Goal: Task Accomplishment & Management: Use online tool/utility

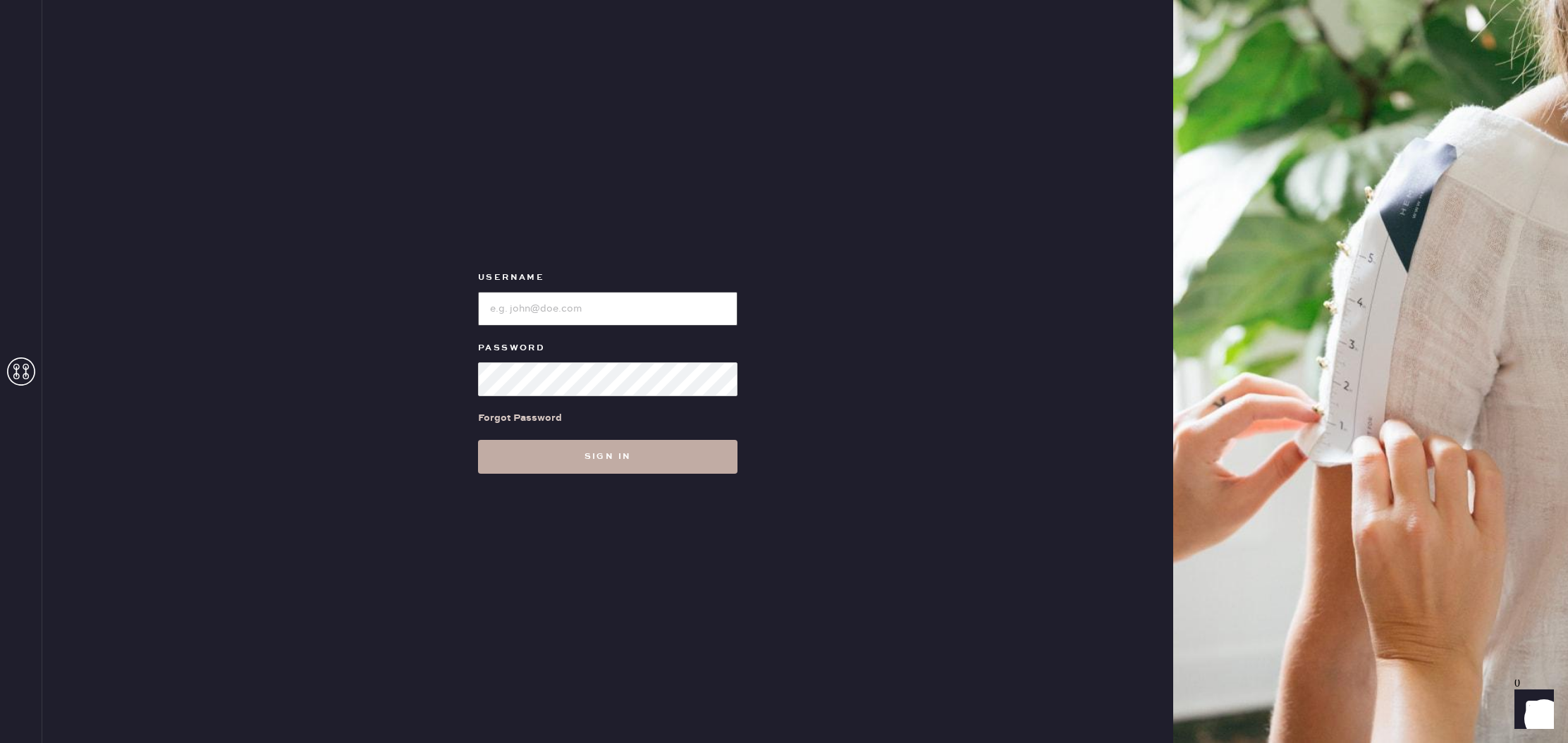
type input "reformationbeverlyhills"
click at [590, 457] on button "Sign in" at bounding box center [608, 457] width 259 height 33
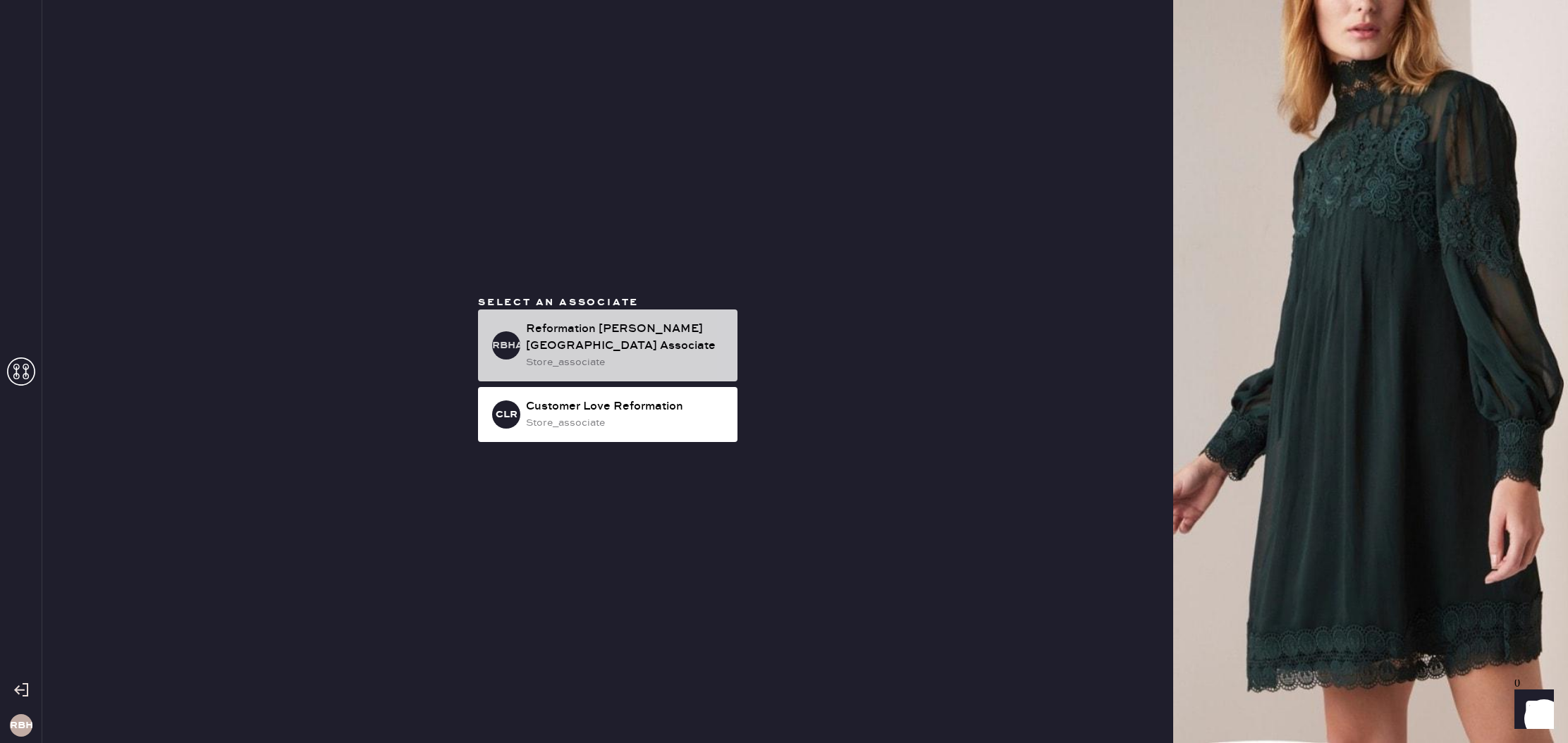
click at [647, 341] on div "Reformation [PERSON_NAME][GEOGRAPHIC_DATA] Associate" at bounding box center [626, 337] width 201 height 33
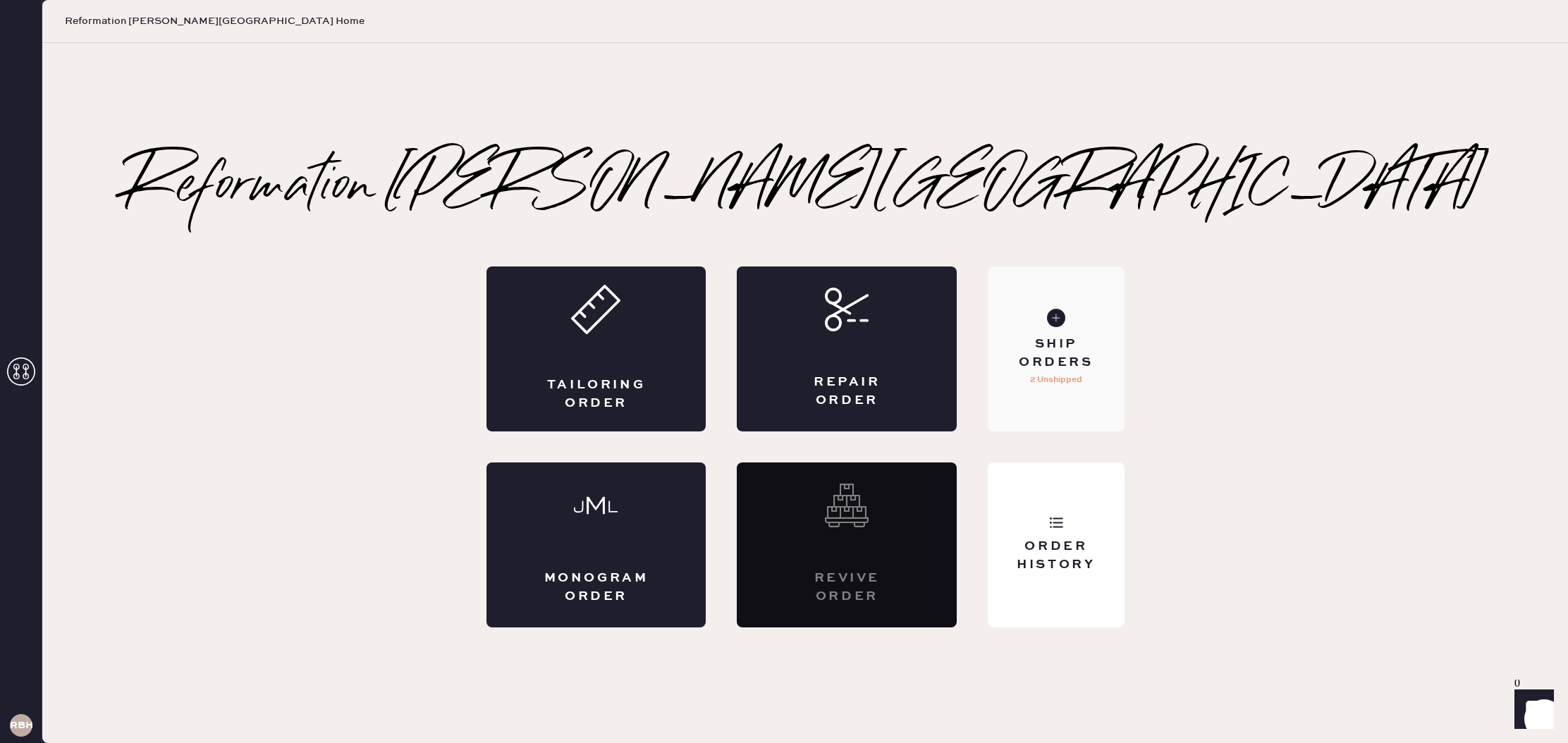
click at [1090, 358] on div "Ship Orders" at bounding box center [1056, 353] width 113 height 35
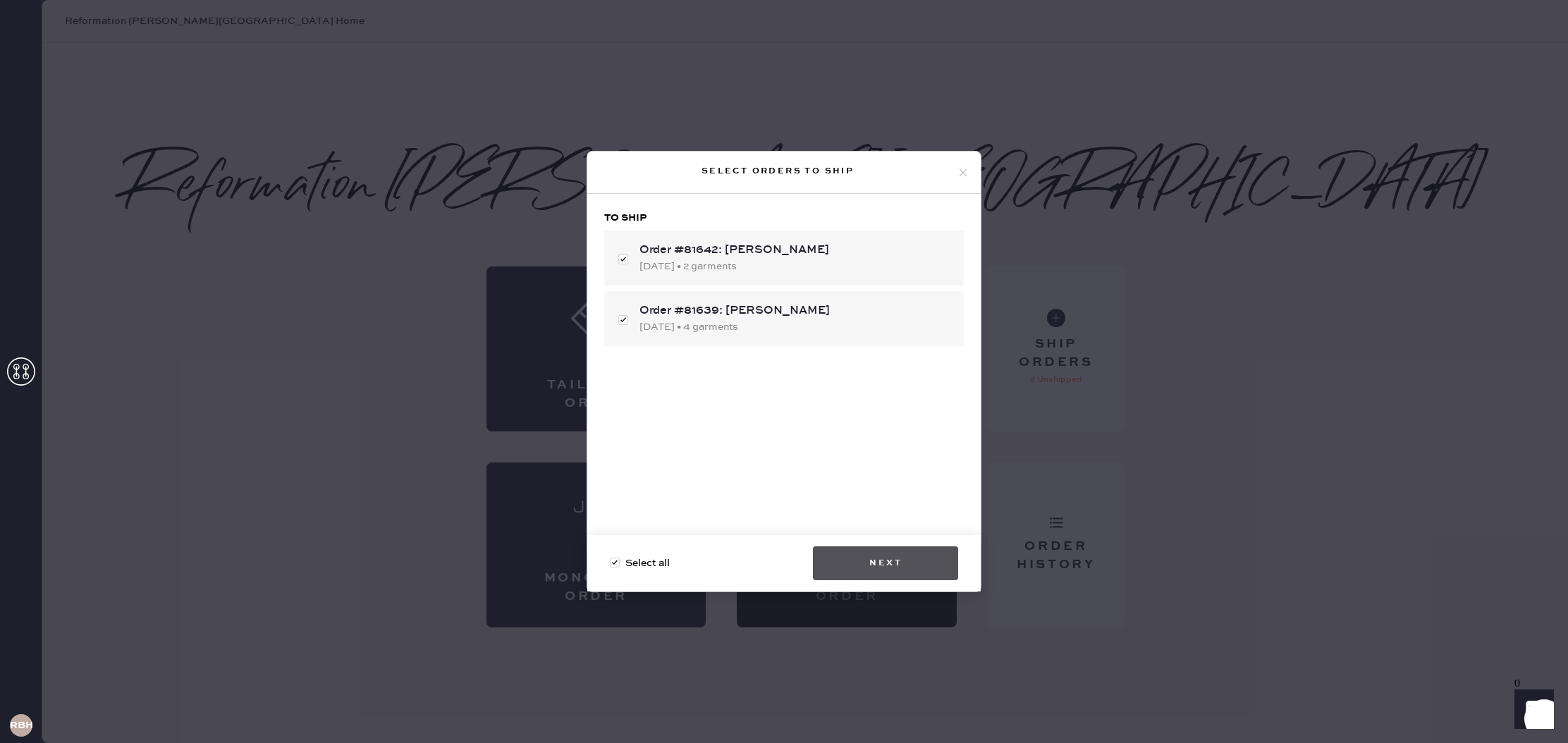
click at [903, 573] on button "Next" at bounding box center [885, 563] width 145 height 33
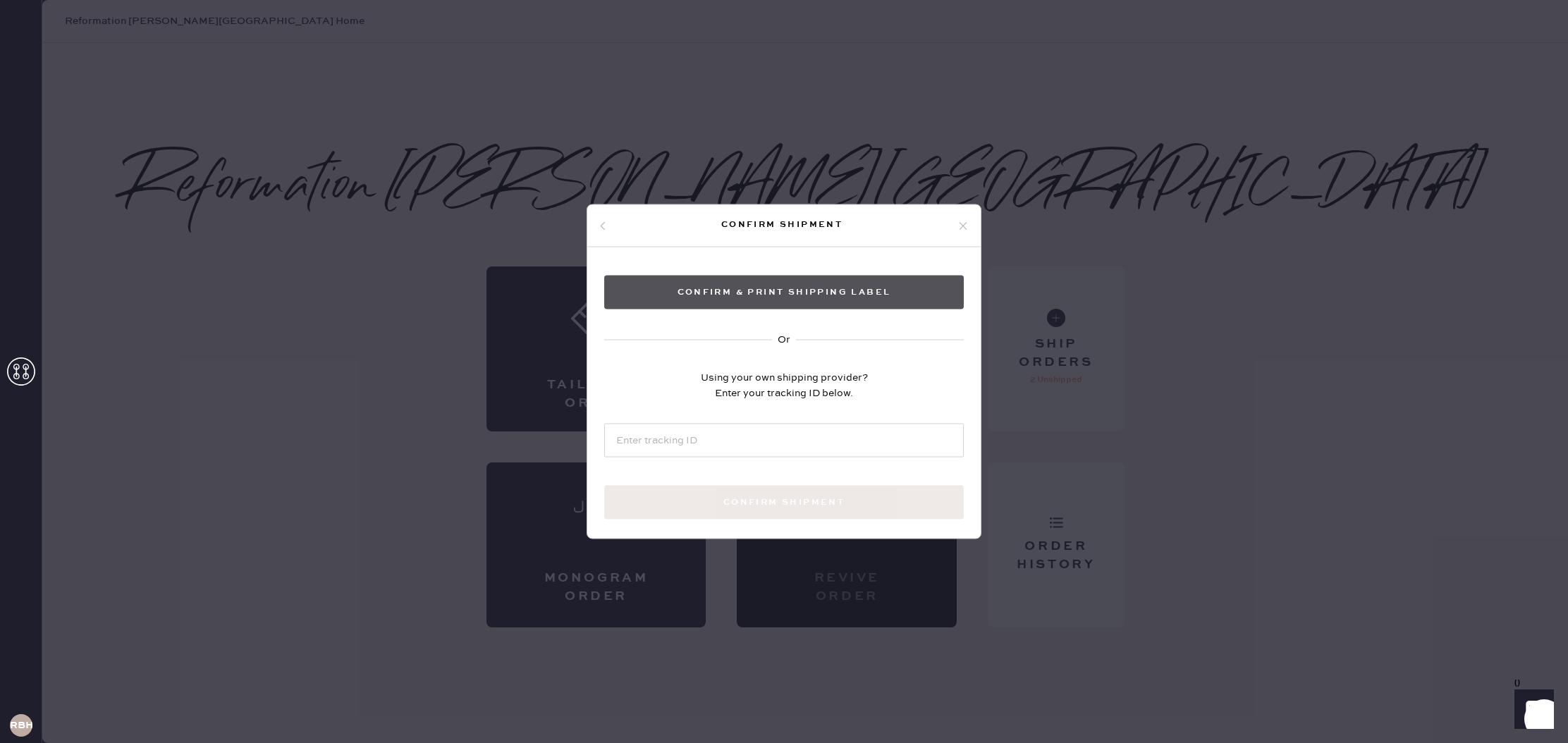
click at [781, 302] on button "Confirm & Print shipping label" at bounding box center [784, 293] width 359 height 33
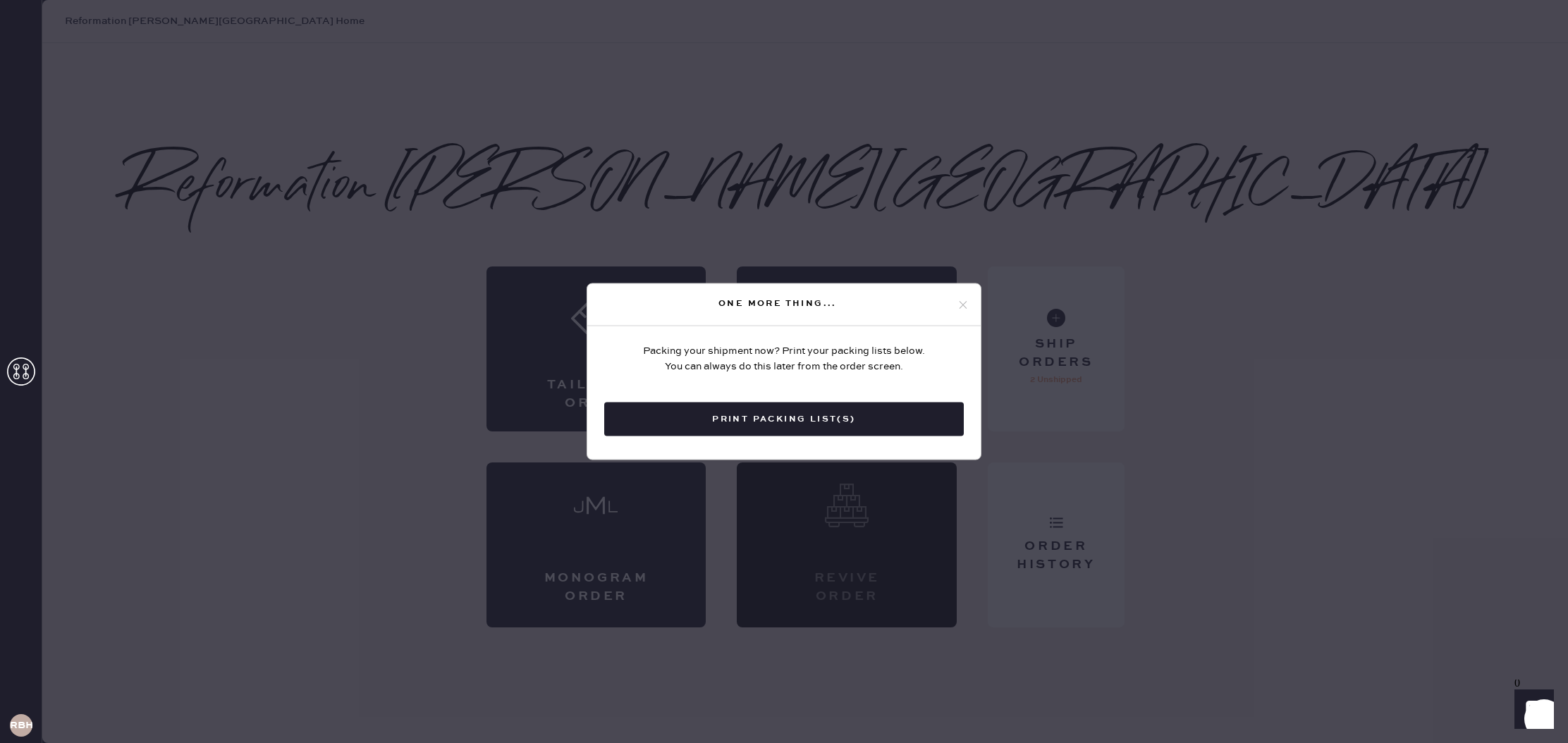
click at [963, 305] on use at bounding box center [963, 305] width 7 height 7
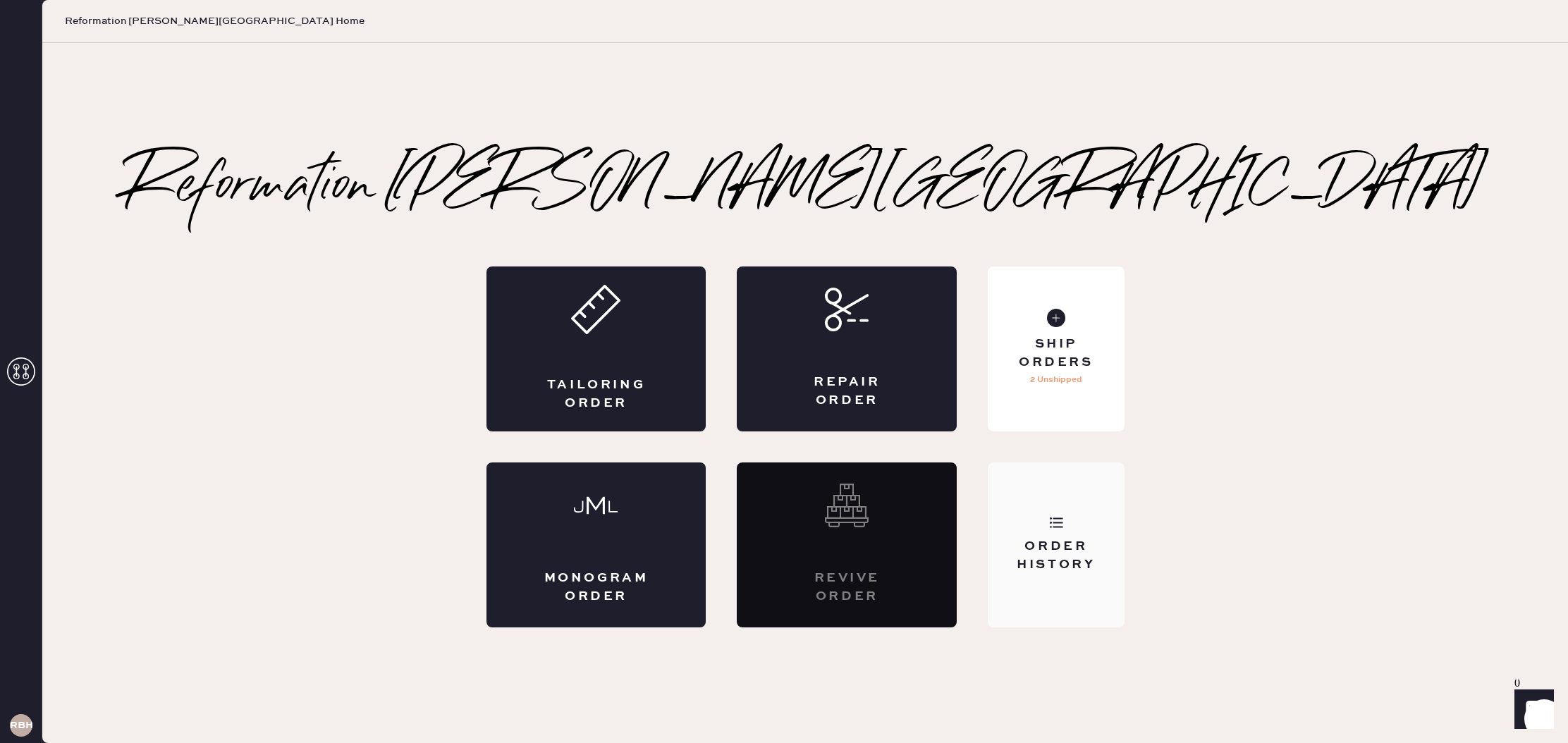
click at [1078, 551] on div "Order History" at bounding box center [1056, 555] width 113 height 35
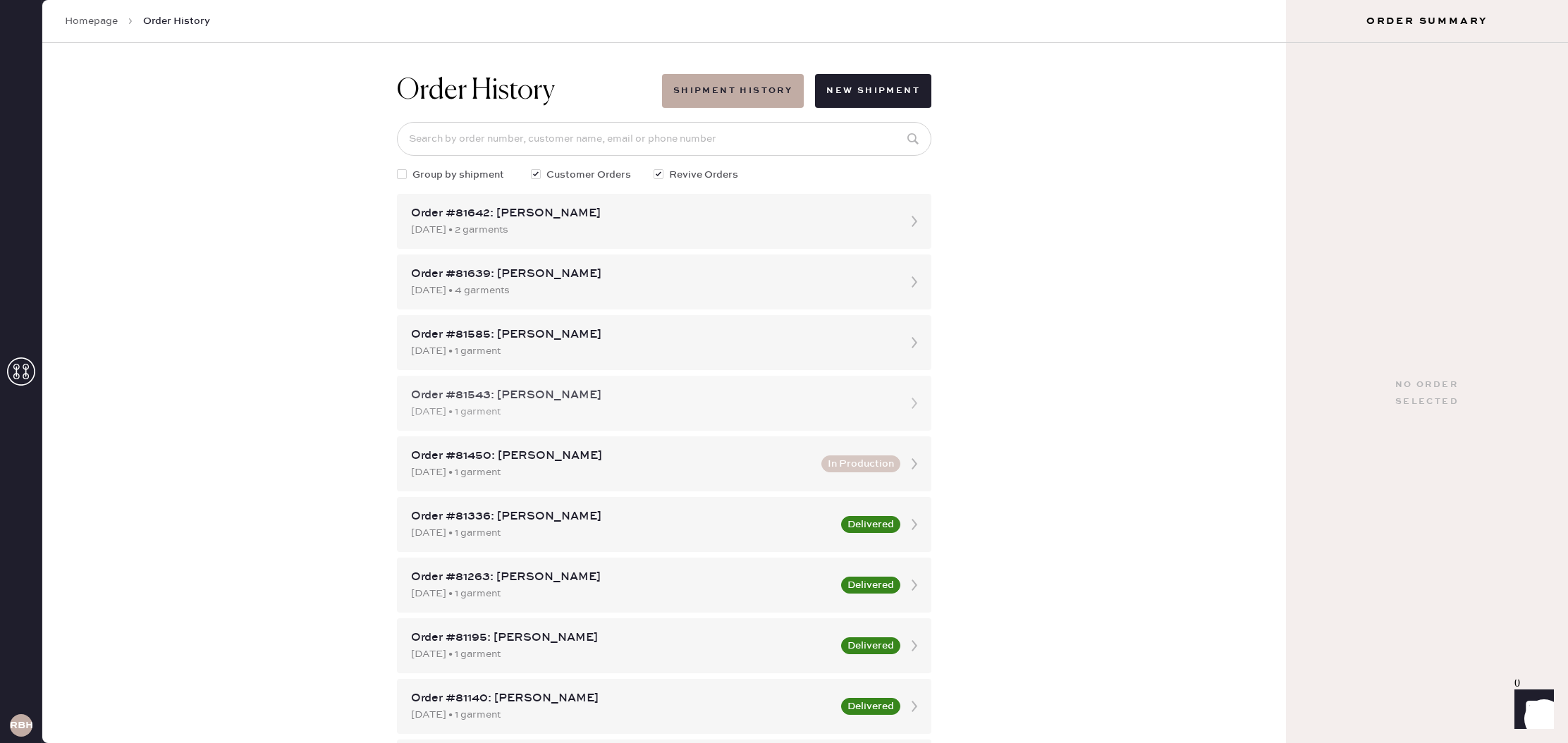
click at [582, 383] on div "Order #81543: [PERSON_NAME] [DATE] • 1 garment" at bounding box center [663, 403] width 534 height 55
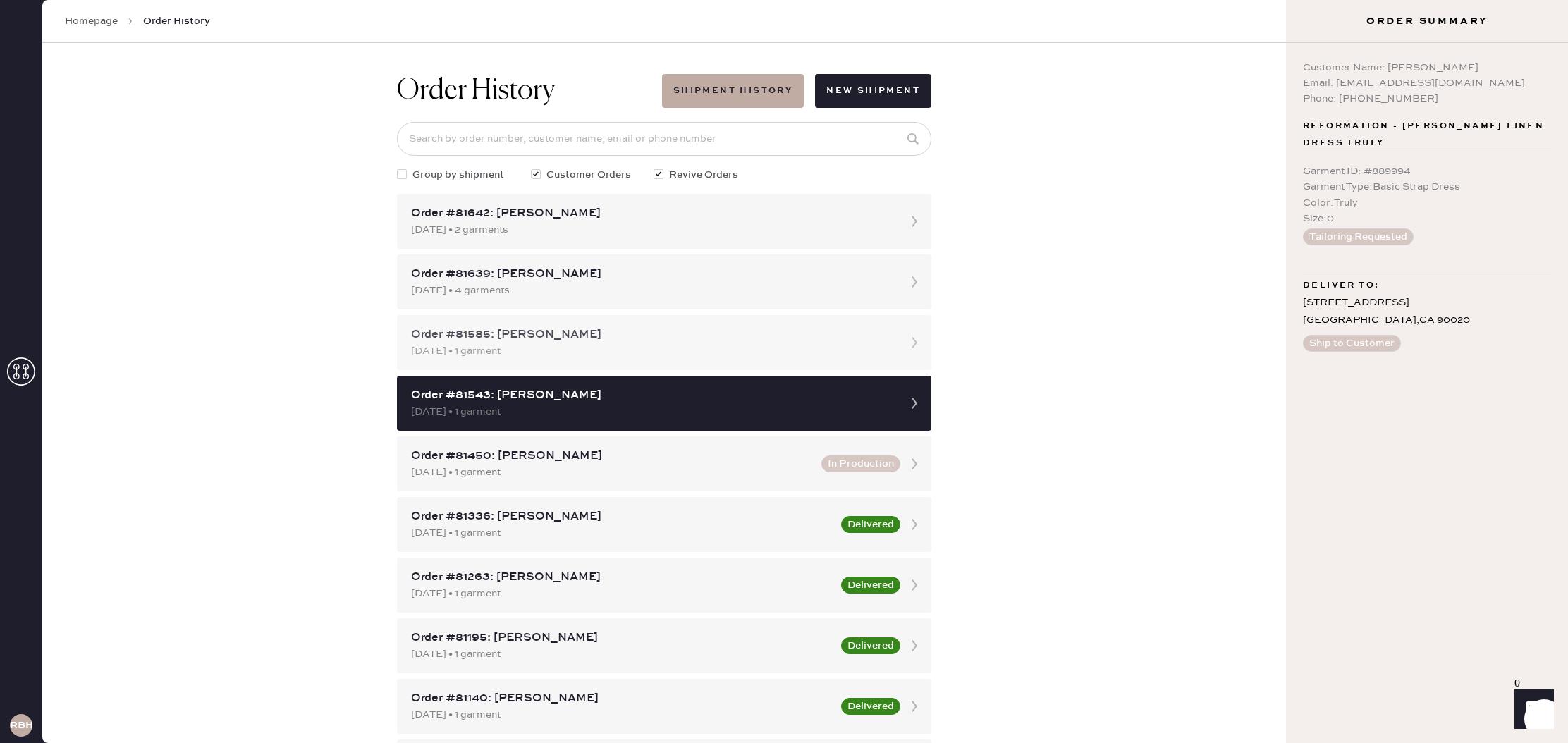
click at [783, 335] on div "Order #81585: [PERSON_NAME]" at bounding box center [652, 334] width 481 height 17
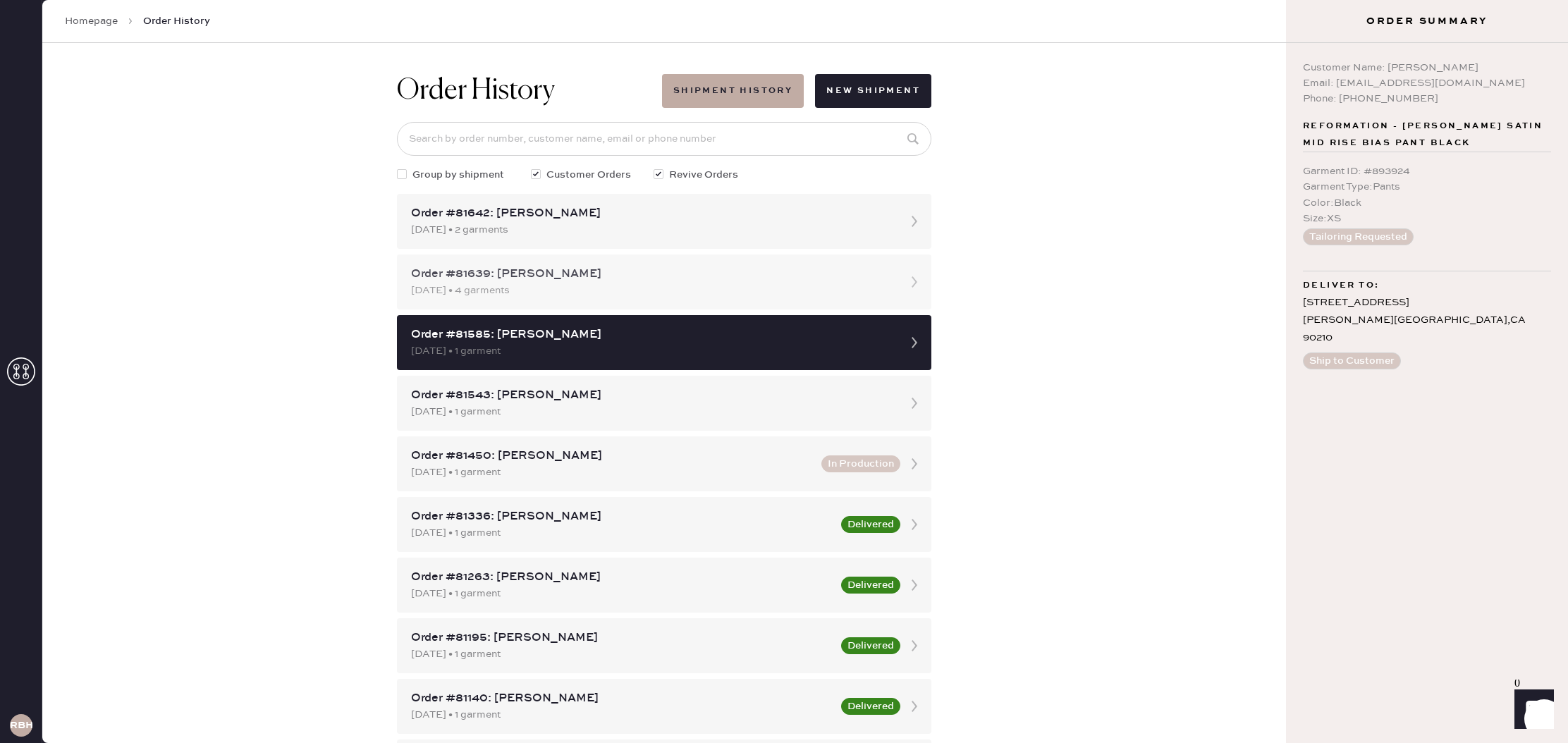
click at [704, 285] on div "[DATE] • 4 garments" at bounding box center [652, 290] width 481 height 16
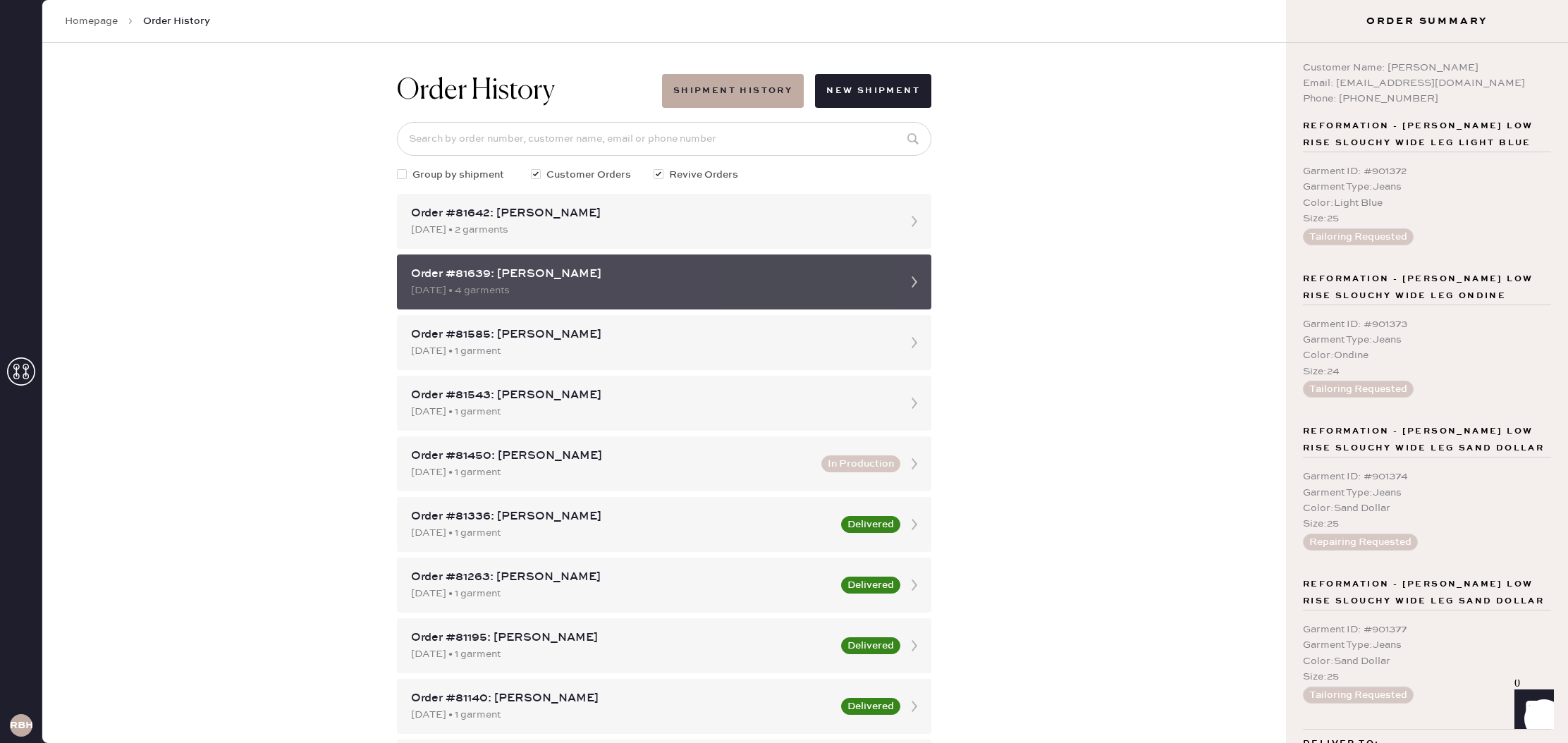
click at [679, 285] on div "[DATE] • 4 garments" at bounding box center [652, 290] width 481 height 16
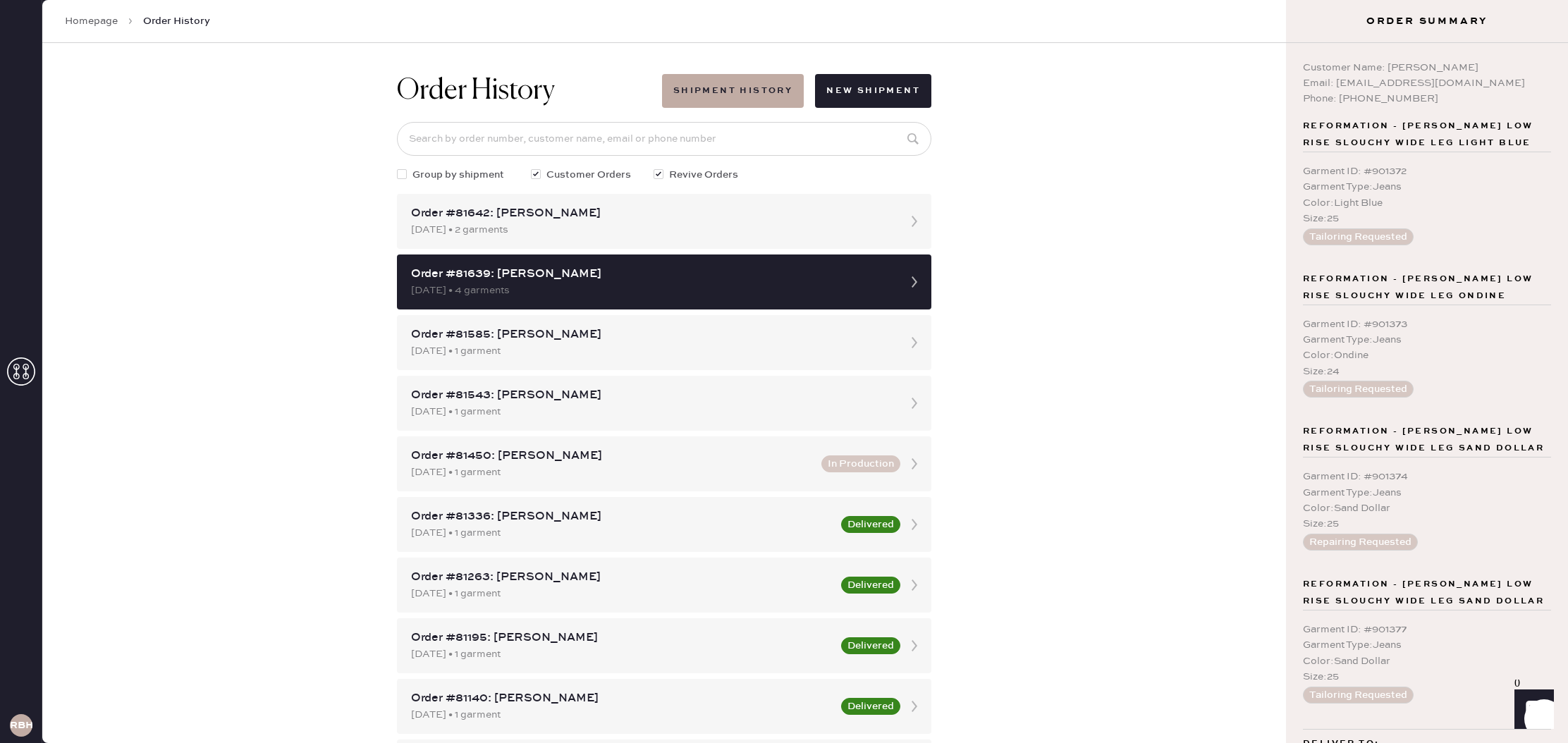
scroll to position [84, 0]
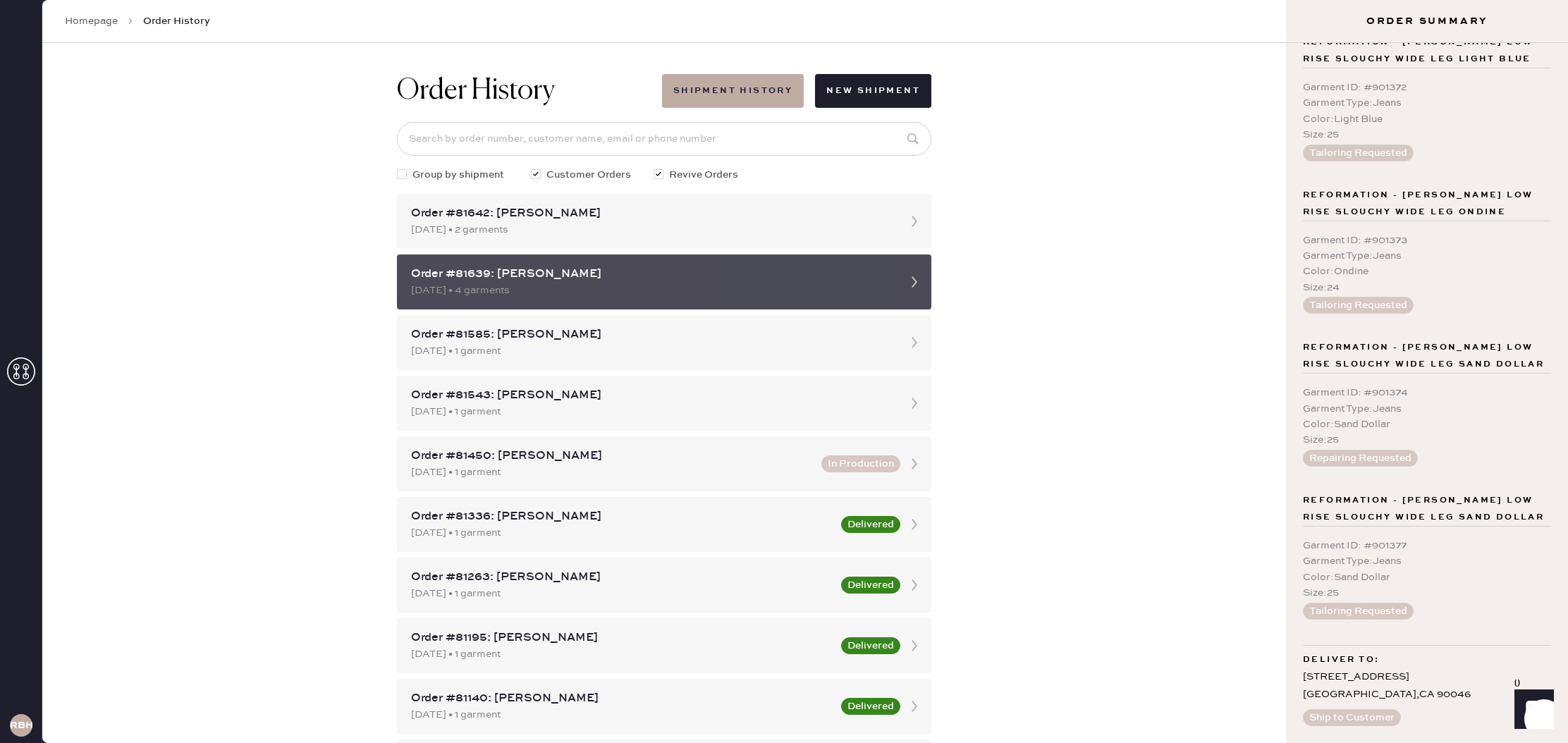
click at [916, 280] on icon at bounding box center [914, 281] width 28 height 28
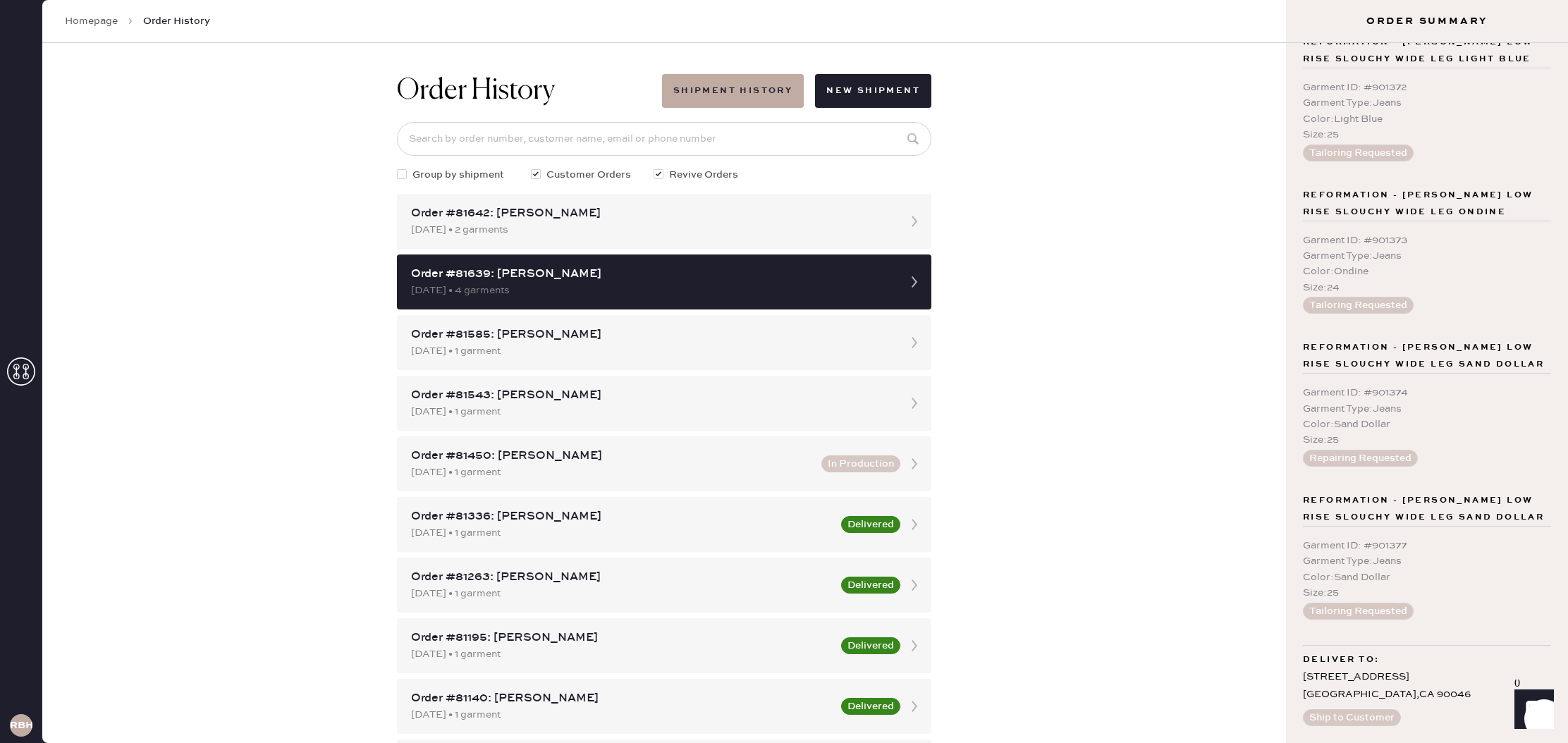
click at [916, 280] on icon at bounding box center [914, 281] width 28 height 28
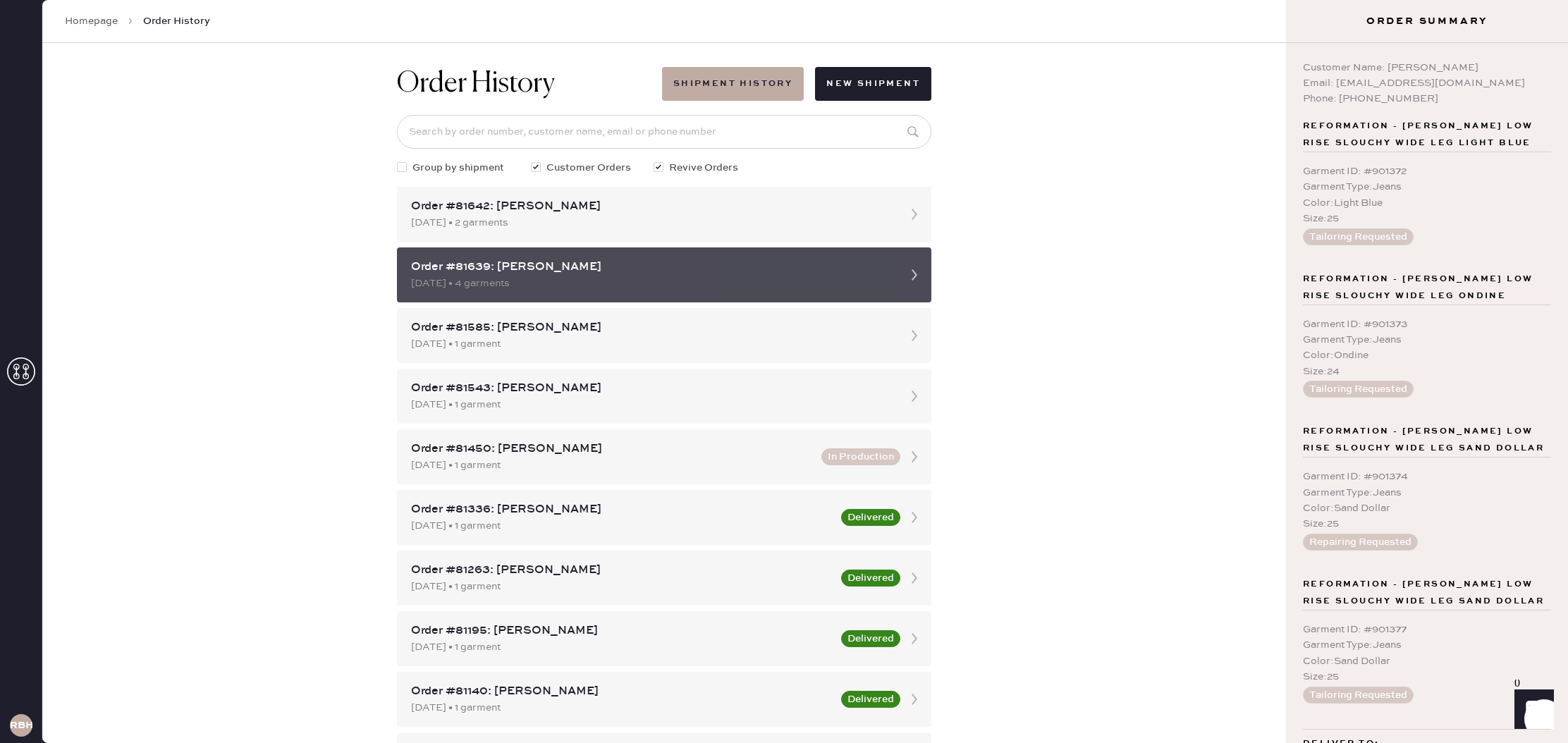
click at [603, 285] on div "[DATE] • 4 garments" at bounding box center [652, 283] width 481 height 16
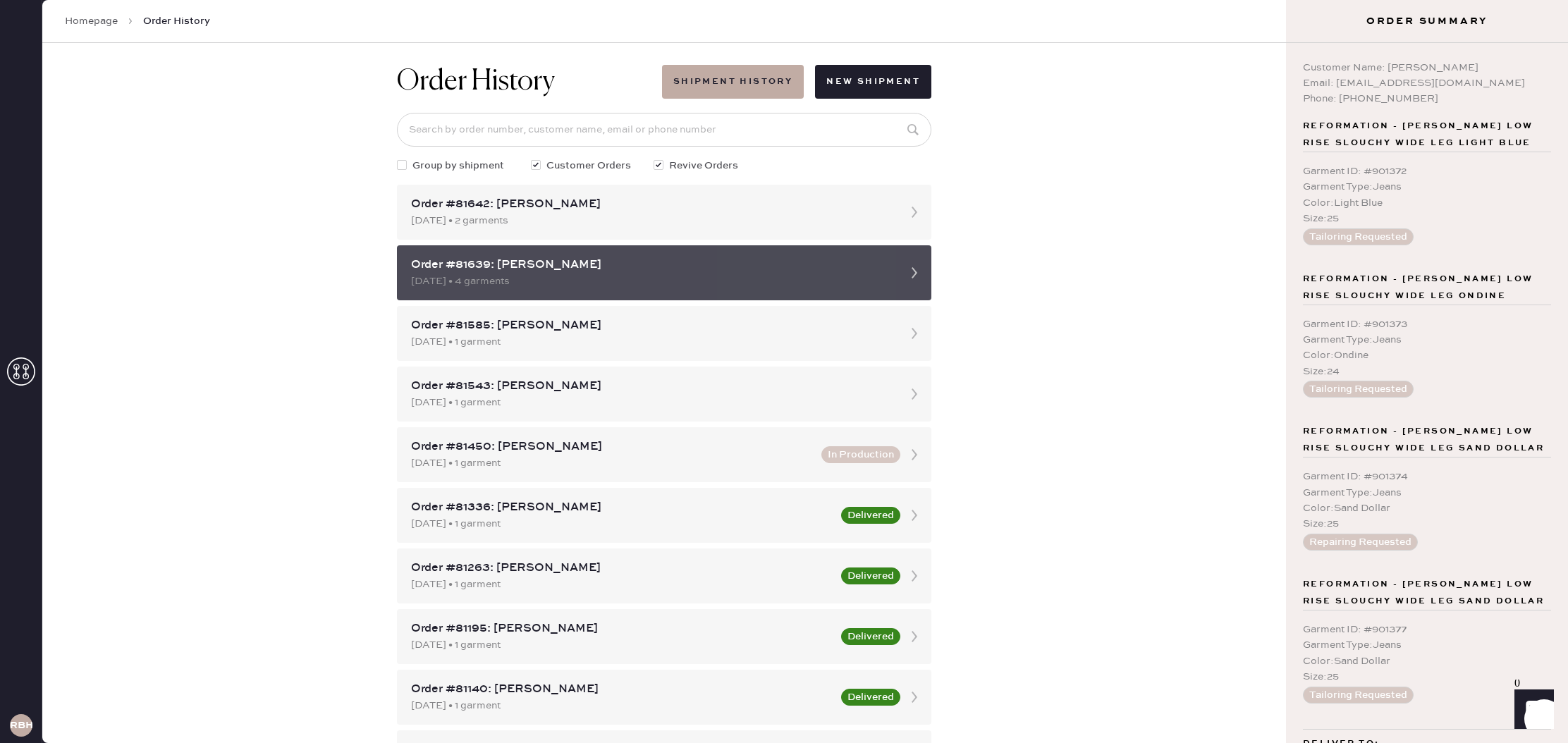
click at [627, 265] on div "Order #81639: [PERSON_NAME]" at bounding box center [652, 265] width 481 height 17
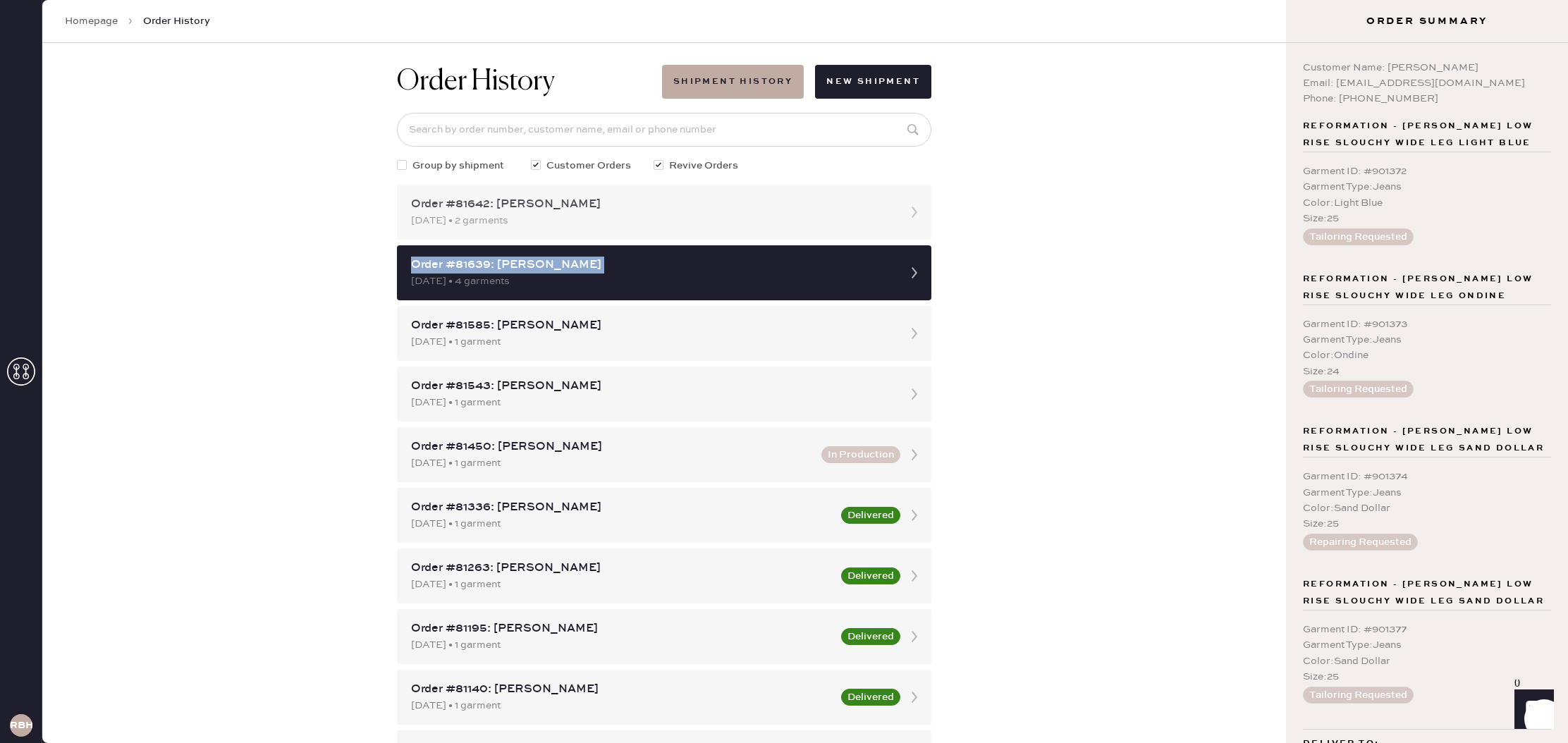
drag, startPoint x: 627, startPoint y: 265, endPoint x: 692, endPoint y: 196, distance: 94.8
click at [627, 265] on div "Order #81639: [PERSON_NAME]" at bounding box center [652, 265] width 481 height 17
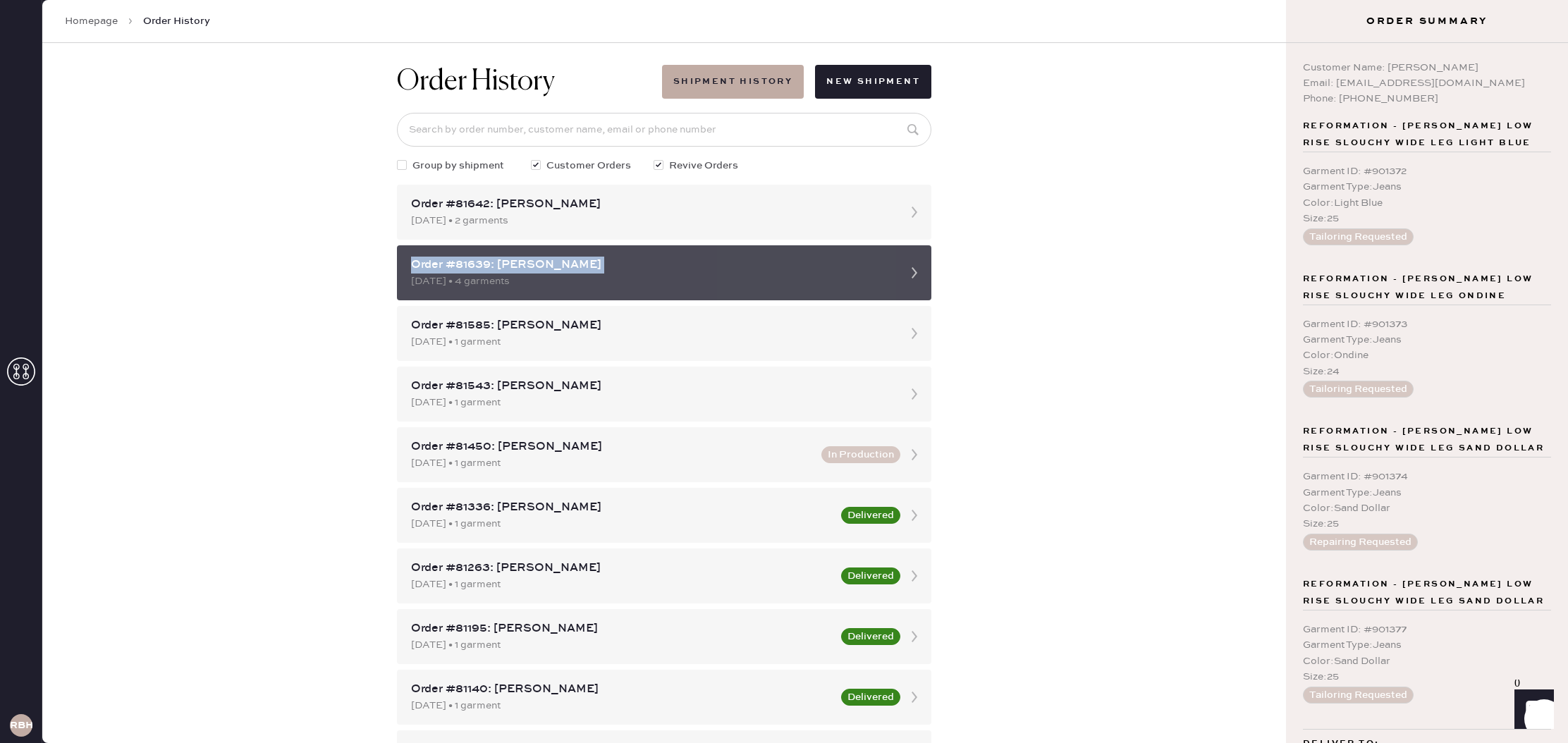
click at [832, 257] on div "Order #81639: [PERSON_NAME]" at bounding box center [652, 265] width 481 height 17
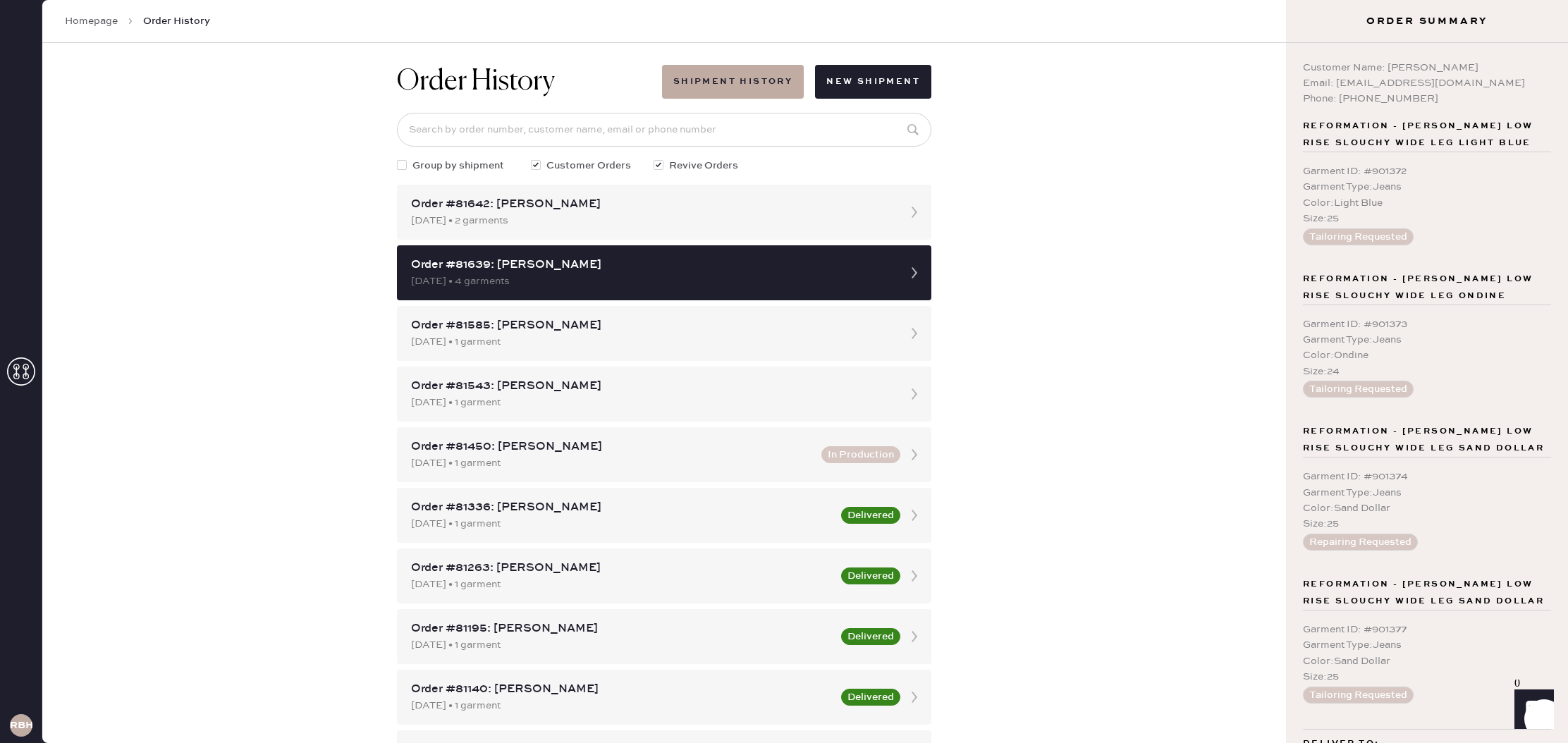
drag, startPoint x: 1187, startPoint y: 312, endPoint x: 1152, endPoint y: 312, distance: 35.0
click at [1187, 311] on div "Order History Shipment History New Shipment Group by shipment Customer Orders R…" at bounding box center [664, 393] width 1244 height 700
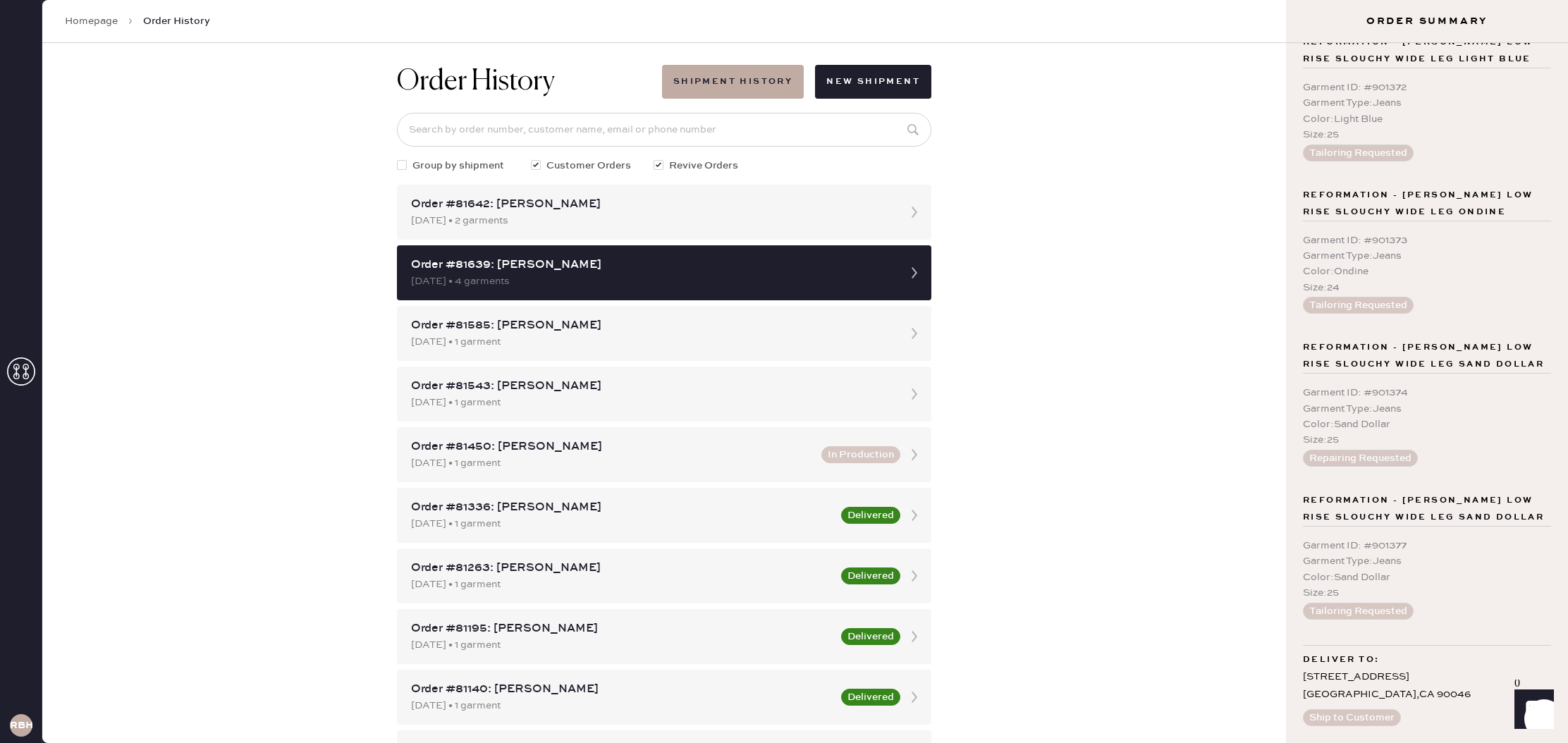
click at [102, 21] on link "Homepage" at bounding box center [91, 20] width 53 height 14
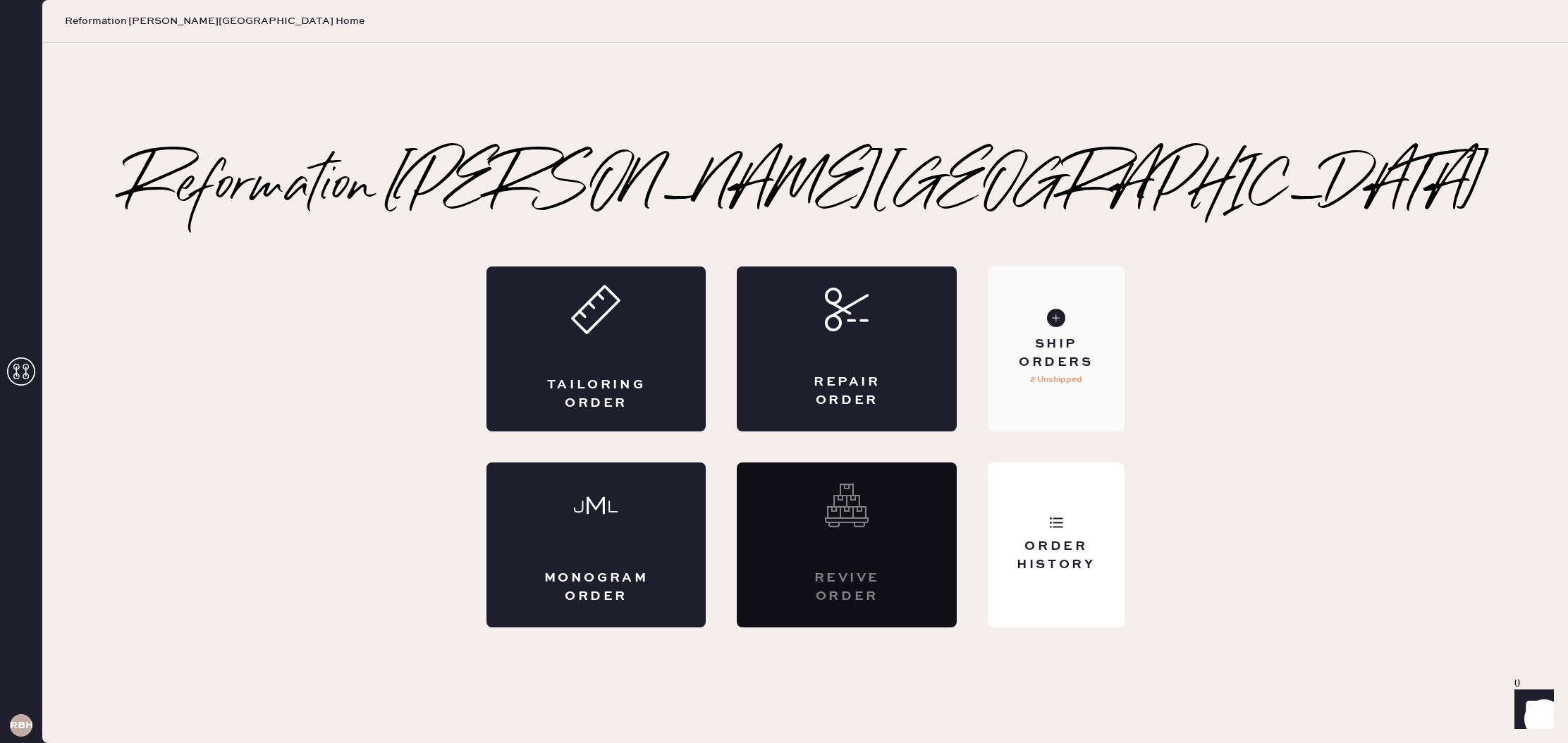
click at [1041, 378] on p "2 Unshipped" at bounding box center [1056, 380] width 52 height 17
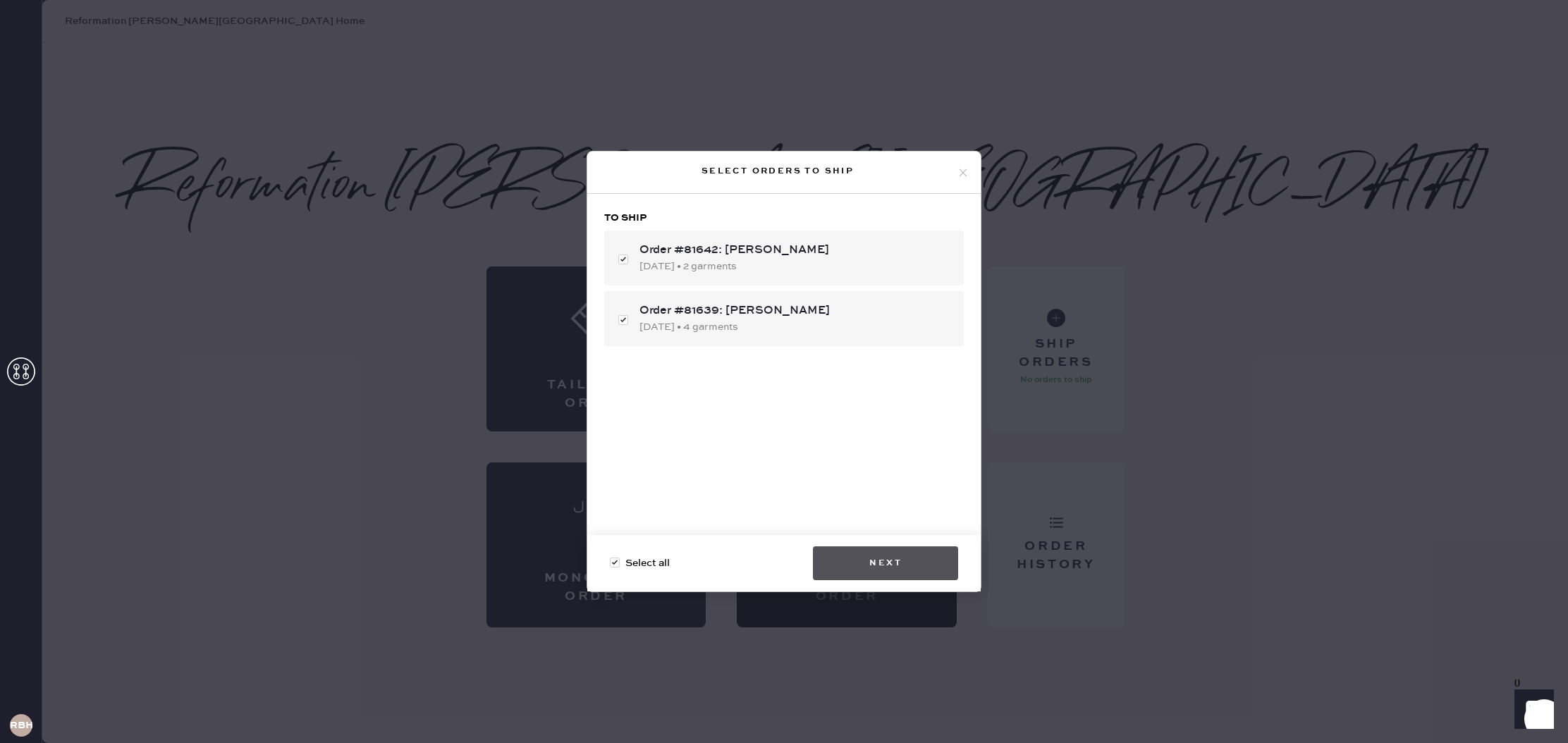
click at [908, 566] on button "Next" at bounding box center [885, 563] width 145 height 33
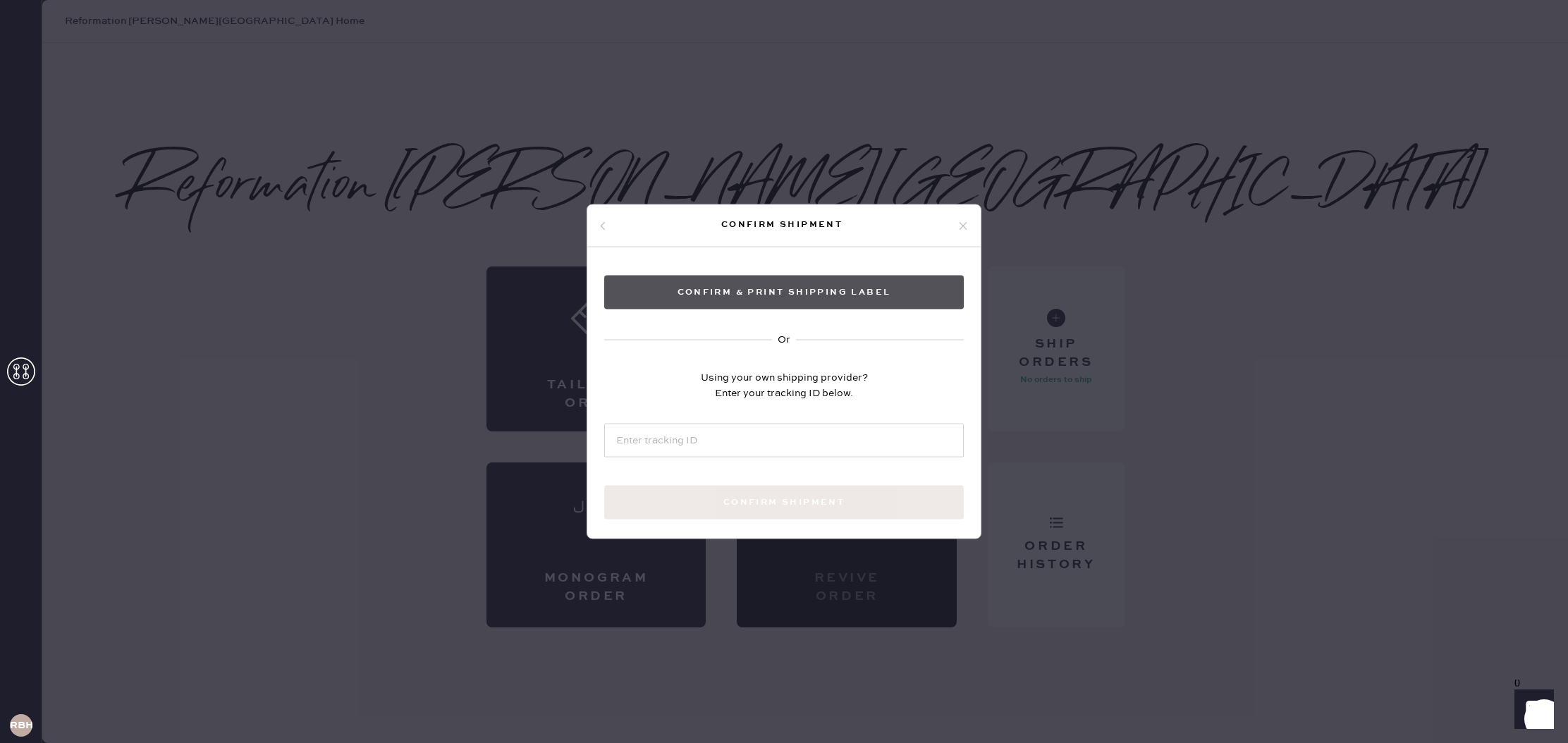
click at [799, 300] on button "Confirm & Print shipping label" at bounding box center [784, 293] width 359 height 33
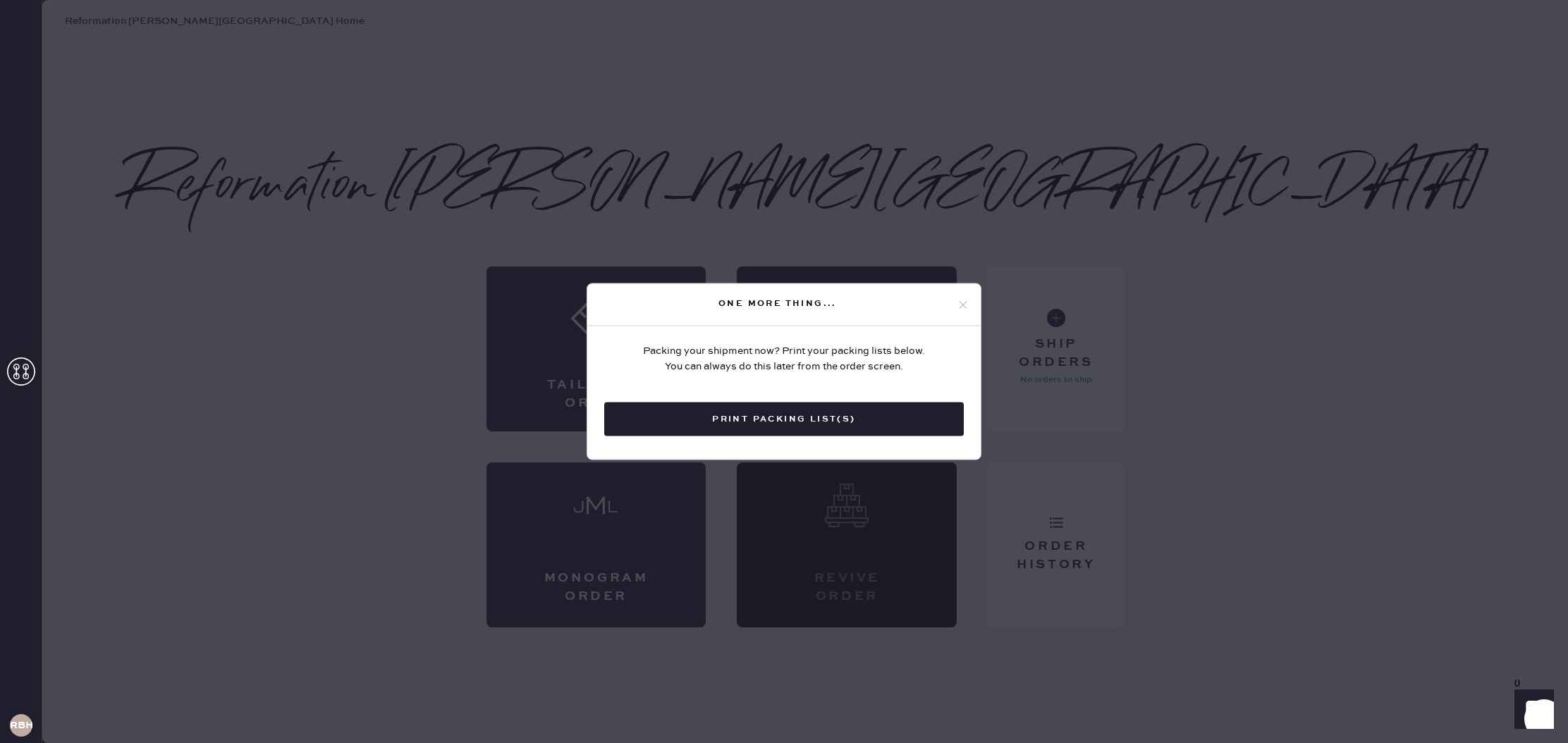
click at [824, 424] on button "Print Packing List(s)" at bounding box center [784, 419] width 359 height 33
